Goal: Find specific page/section: Find specific page/section

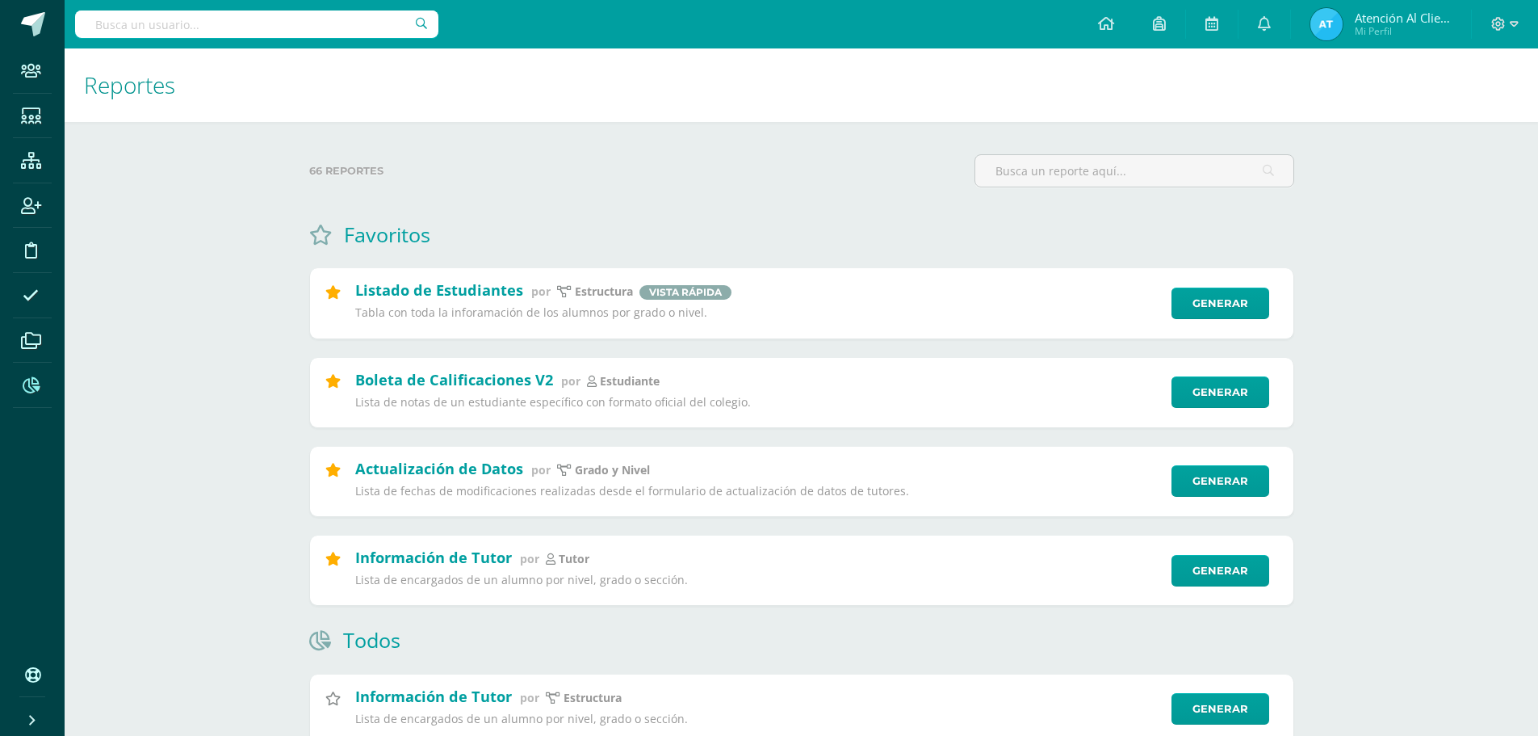
click at [127, 19] on input "text" at bounding box center [256, 23] width 363 height 27
type input "[PERSON_NAME]"
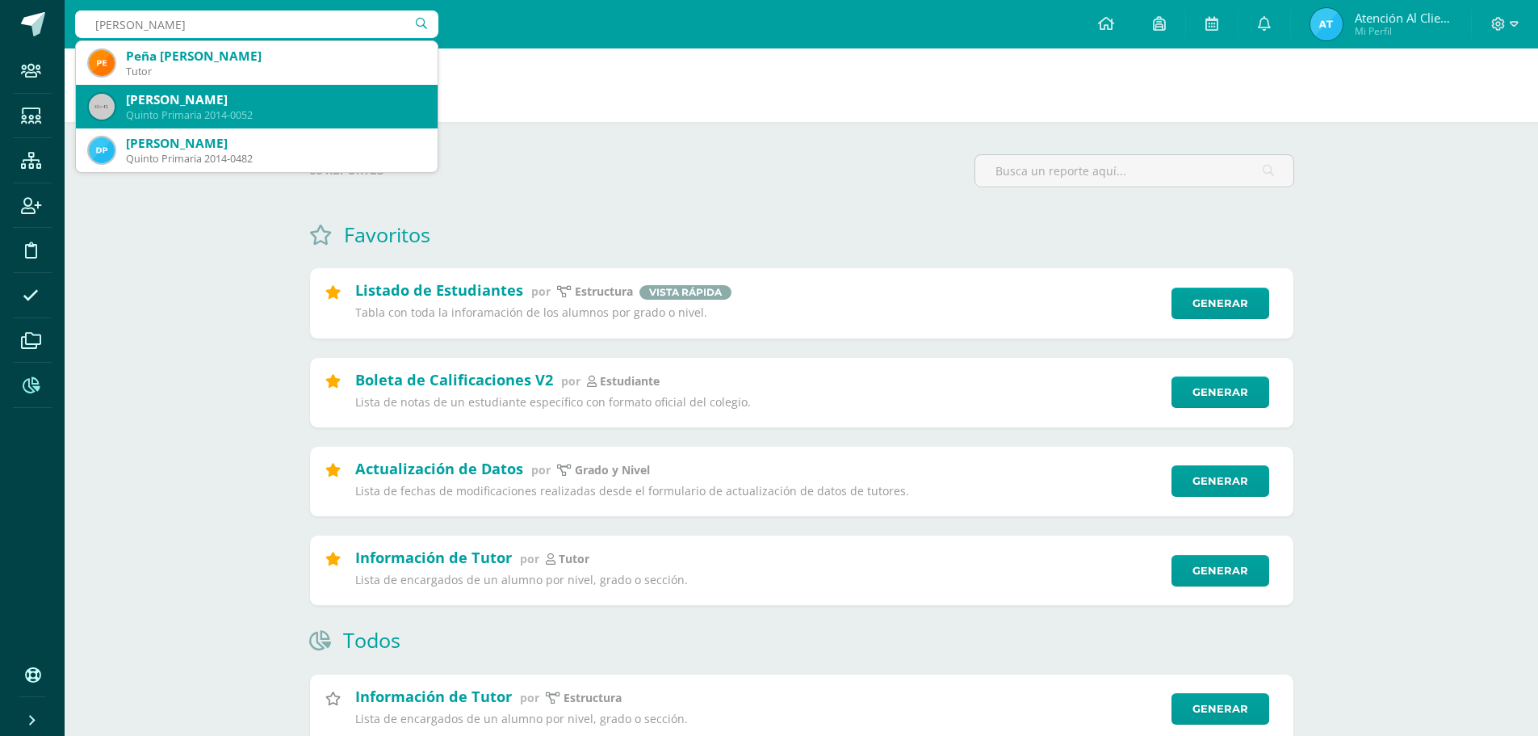
click at [181, 94] on div "[PERSON_NAME]" at bounding box center [275, 99] width 299 height 17
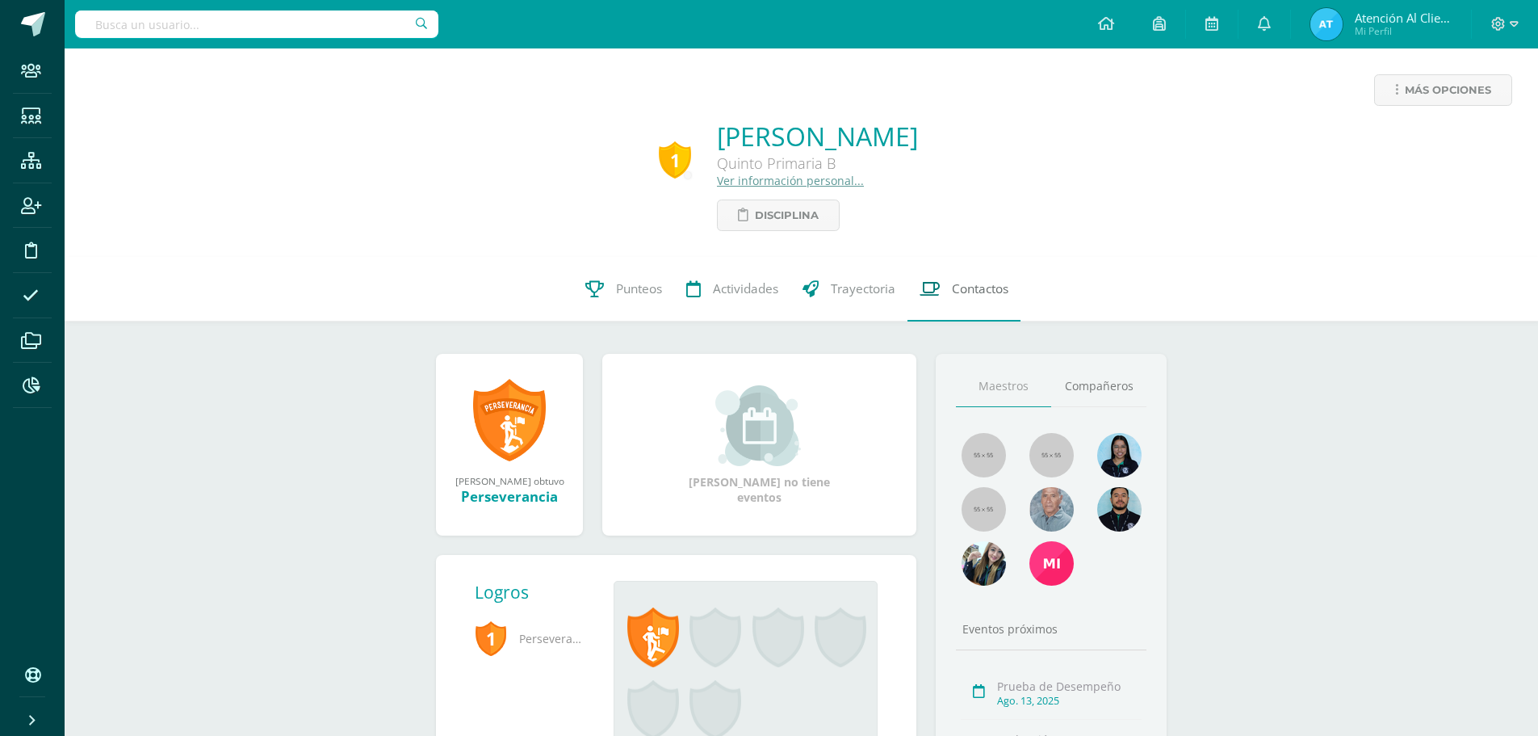
click at [928, 285] on icon at bounding box center [930, 288] width 20 height 17
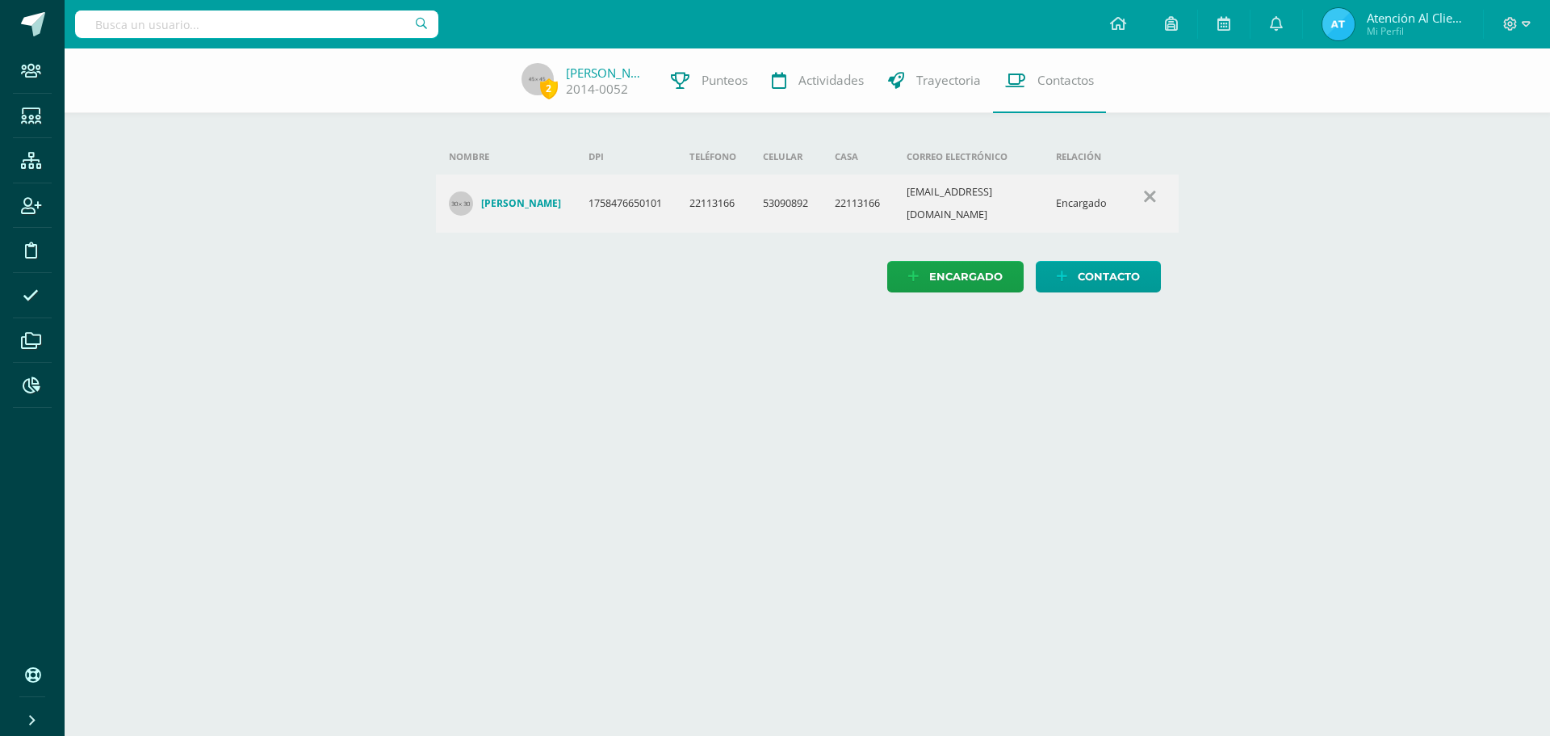
click at [174, 19] on input "text" at bounding box center [256, 23] width 363 height 27
type input "ANDY AN"
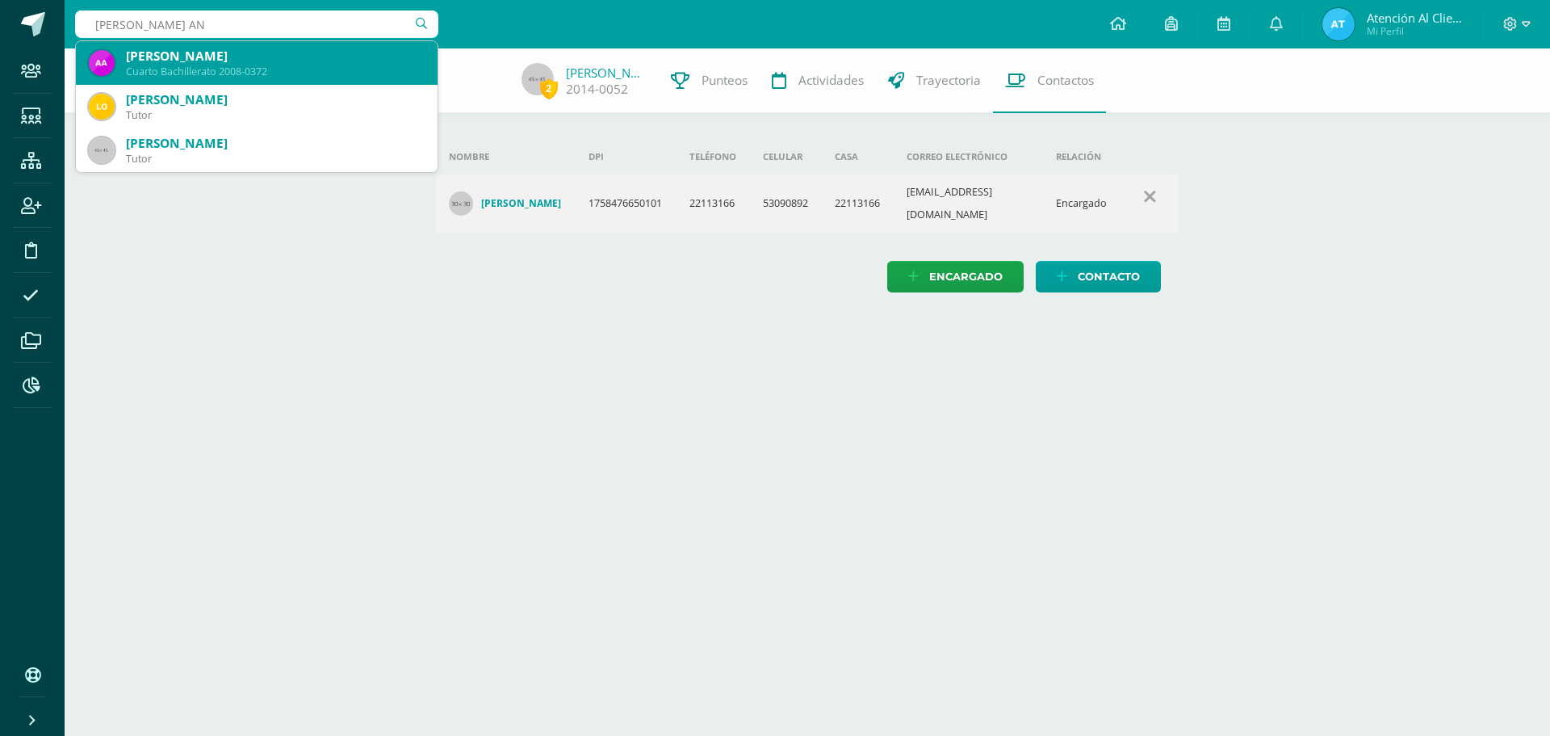
click at [338, 59] on div "Andy Giselle Andrino Aquino" at bounding box center [275, 56] width 299 height 17
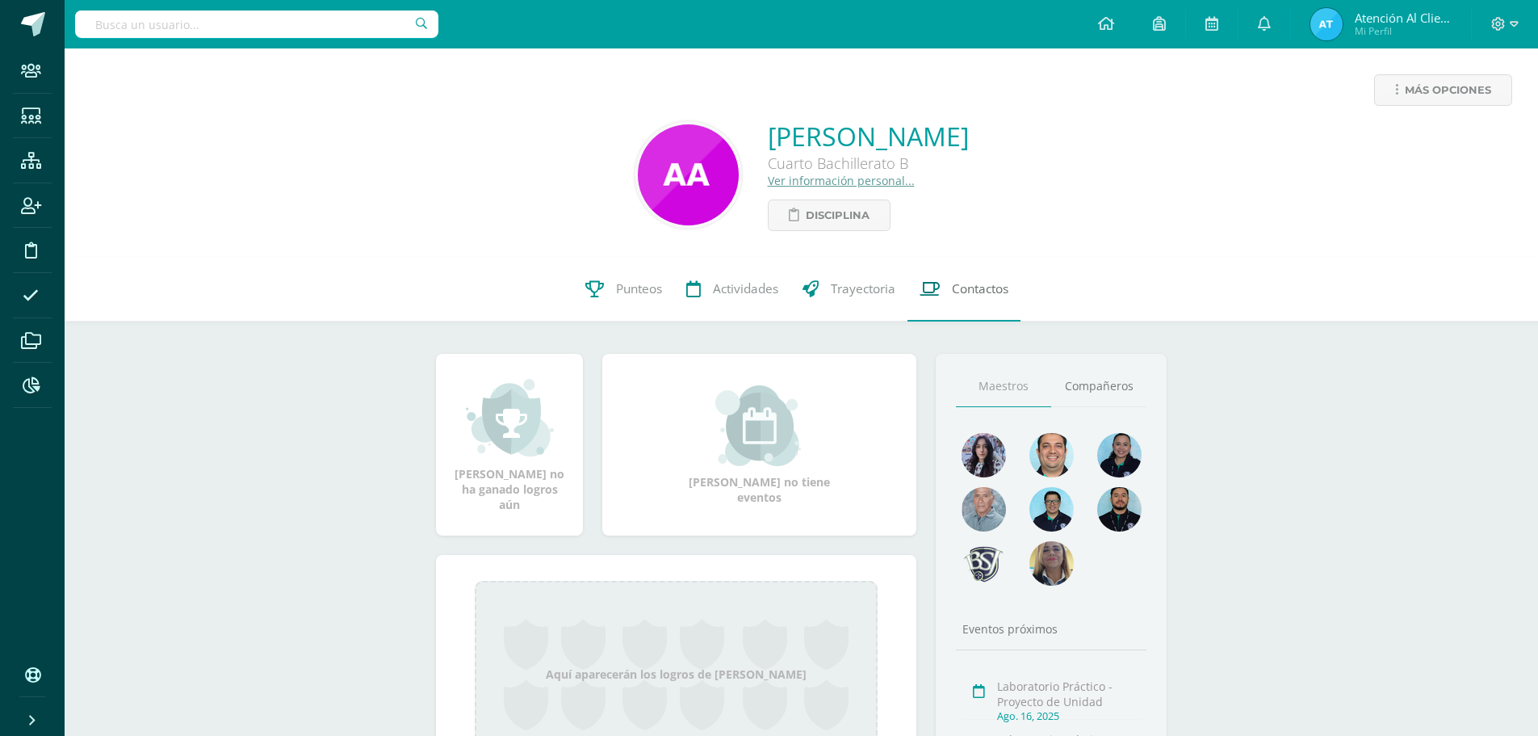
click at [1001, 280] on span "Contactos" at bounding box center [980, 288] width 57 height 17
